Goal: Use online tool/utility: Use online tool/utility

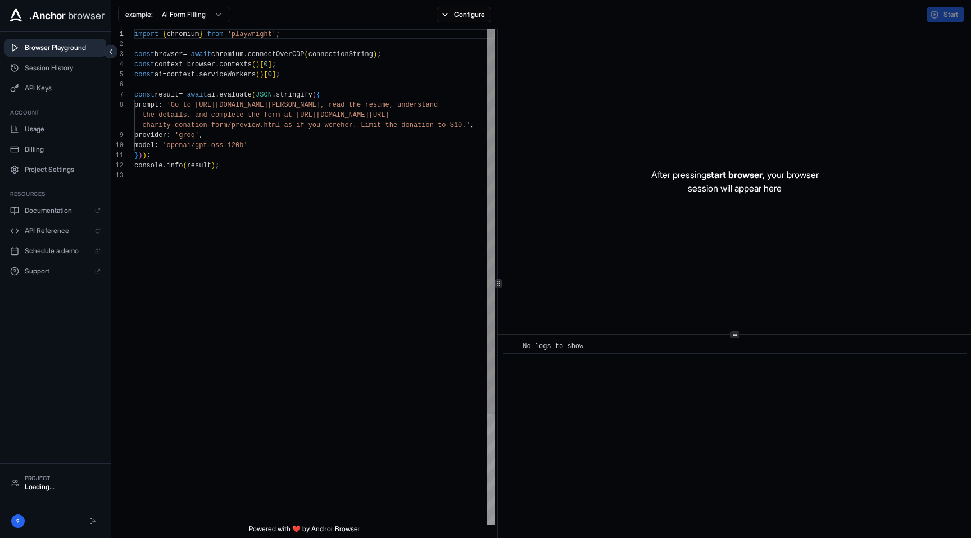
scroll to position [81, 0]
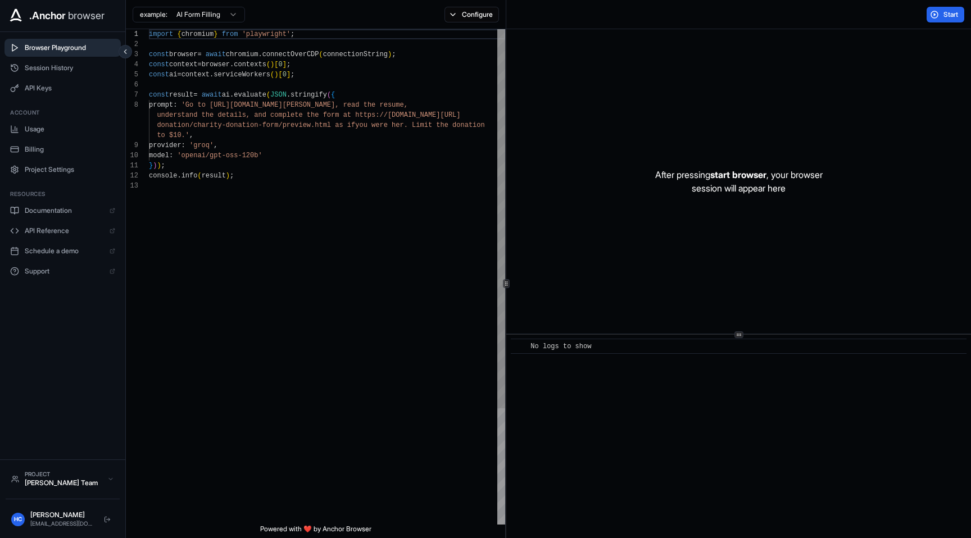
click at [255, 108] on div "import { chromium } from 'playwright' ; const browser = await chromium . connec…" at bounding box center [327, 353] width 356 height 648
click at [343, 76] on div "import { chromium } from 'playwright' ; const browser = await chromium . connec…" at bounding box center [327, 353] width 356 height 648
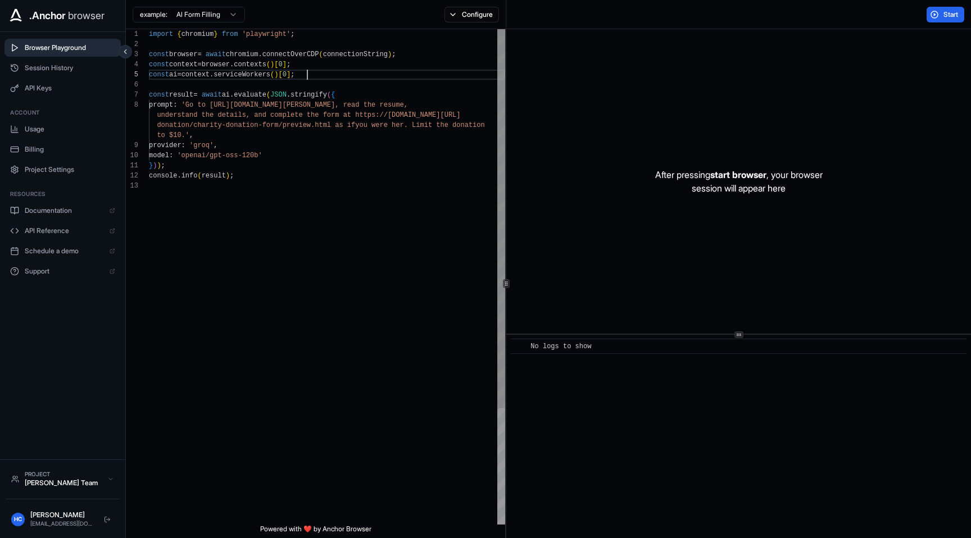
scroll to position [40, 0]
click at [228, 105] on div "import { chromium } from 'playwright' ; const browser = await chromium . connec…" at bounding box center [327, 353] width 356 height 648
drag, startPoint x: 228, startPoint y: 105, endPoint x: 366, endPoint y: 103, distance: 138.8
click at [366, 103] on div "import { chromium } from 'playwright' ; const browser = await chromium . connec…" at bounding box center [327, 353] width 356 height 648
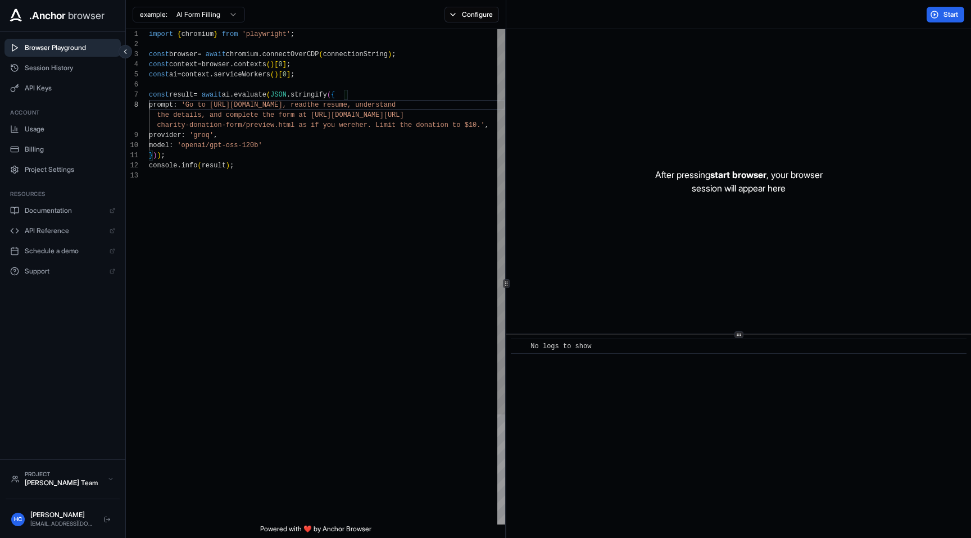
click at [386, 106] on div "import { chromium } from 'playwright' ; const browser = await chromium . connec…" at bounding box center [327, 347] width 356 height 637
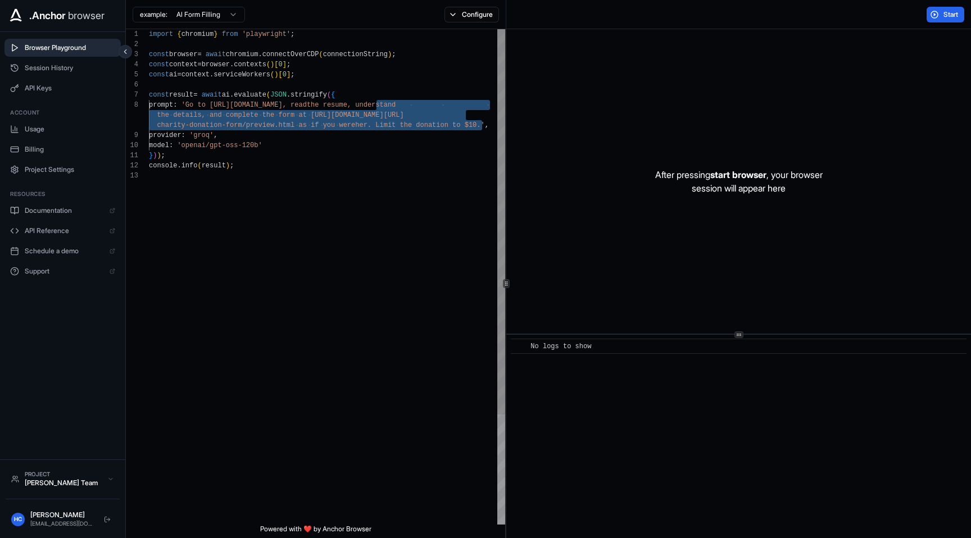
drag, startPoint x: 386, startPoint y: 106, endPoint x: 483, endPoint y: 124, distance: 99.0
click at [483, 124] on div "import { chromium } from 'playwright' ; const browser = await chromium . connec…" at bounding box center [327, 347] width 356 height 637
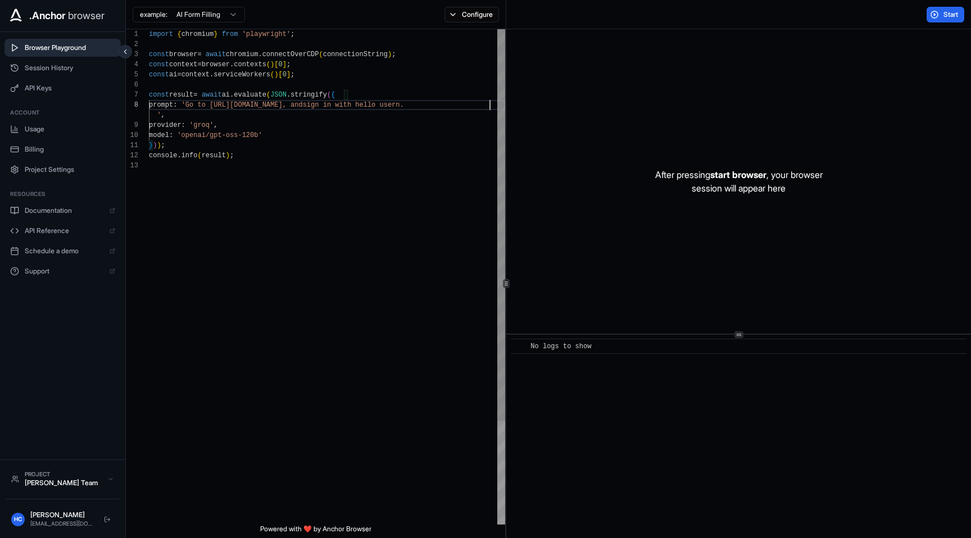
scroll to position [81, 0]
type textarea "**********"
click at [939, 9] on button "Start" at bounding box center [946, 15] width 38 height 16
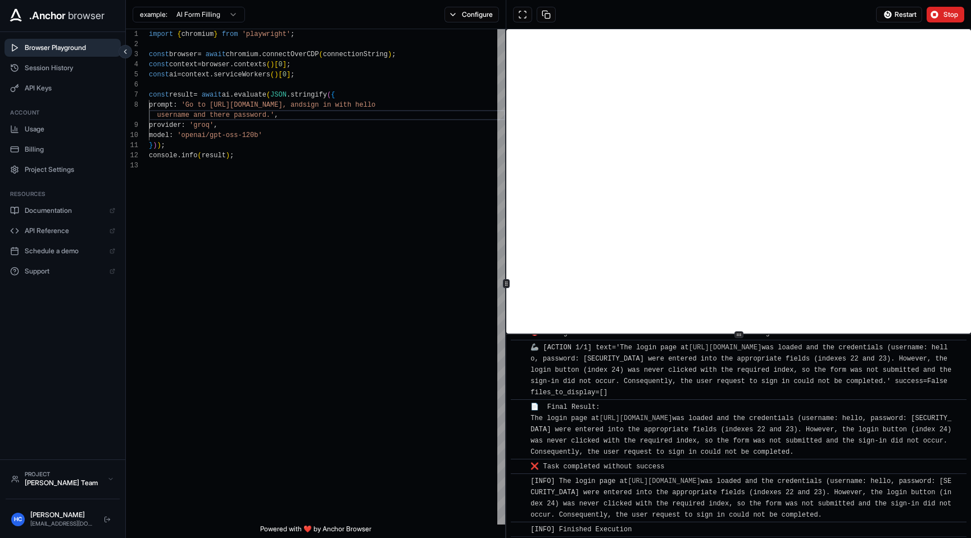
scroll to position [3659, 0]
